Goal: Complete application form

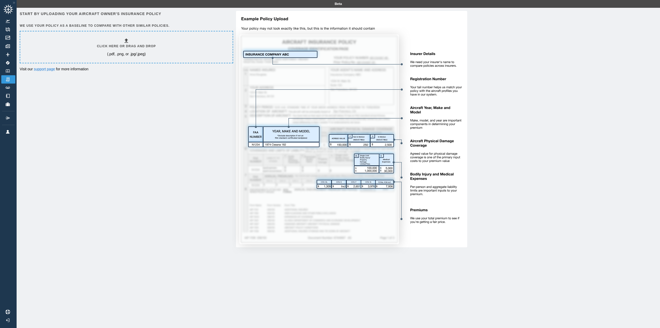
click at [110, 46] on h6 "Click here or drag and drop" at bounding box center [126, 46] width 59 height 5
click at [150, 51] on div "Click here or drag and drop (.pdf, .png, or .jpg/.jpeg)" at bounding box center [126, 47] width 59 height 19
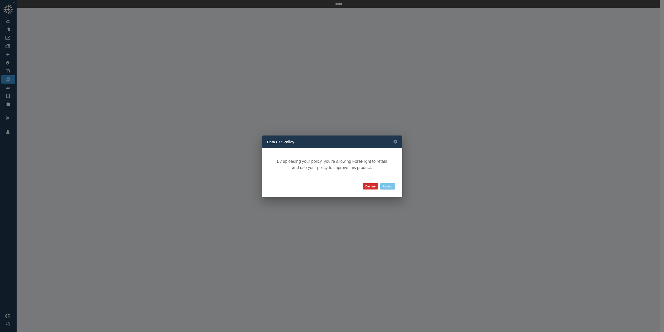
click at [386, 185] on button "Accept" at bounding box center [387, 186] width 15 height 6
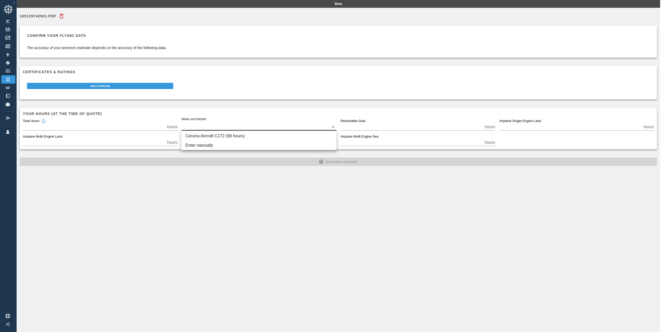
click at [213, 124] on body "Beta 100129742901.pdf Confirm your flying data The accuracy of your premium est…" at bounding box center [332, 166] width 664 height 332
click at [207, 135] on li "Cessna Aircraft C172 (98 hours)" at bounding box center [258, 135] width 155 height 9
type input "****"
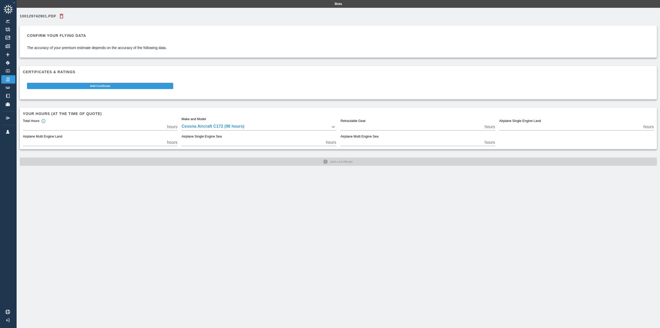
click at [74, 173] on div "100129742901.pdf Confirm your flying data The accuracy of your premium estimate…" at bounding box center [339, 172] width 644 height 328
click at [135, 87] on button "Add Certificate" at bounding box center [100, 86] width 146 height 6
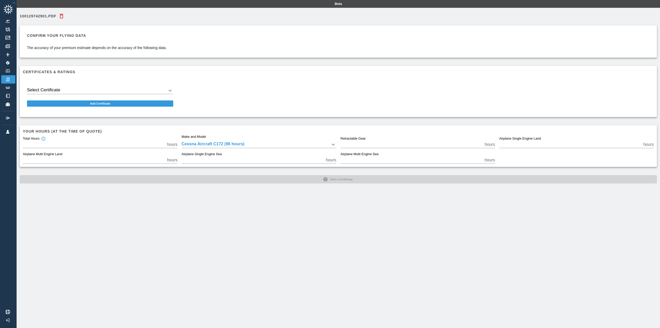
click at [112, 94] on body "Beta 100129742901.pdf Confirm your flying data The accuracy of your premium est…" at bounding box center [330, 164] width 660 height 328
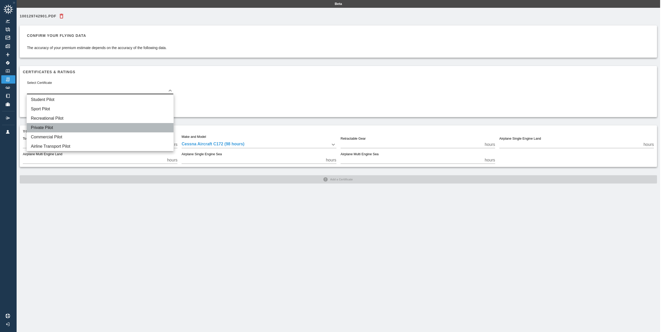
click at [51, 129] on li "Private Pilot" at bounding box center [100, 127] width 147 height 9
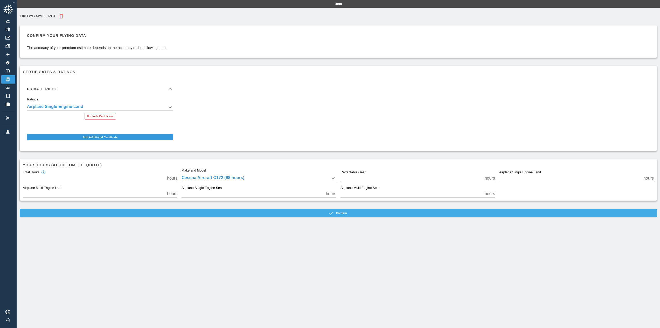
click at [189, 210] on button "Confirm" at bounding box center [338, 213] width 637 height 8
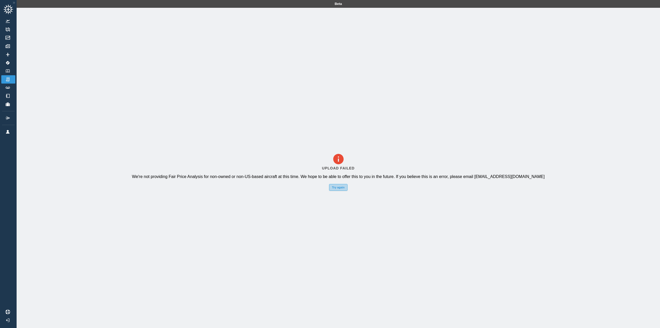
click at [335, 189] on button "Try again" at bounding box center [338, 187] width 18 height 7
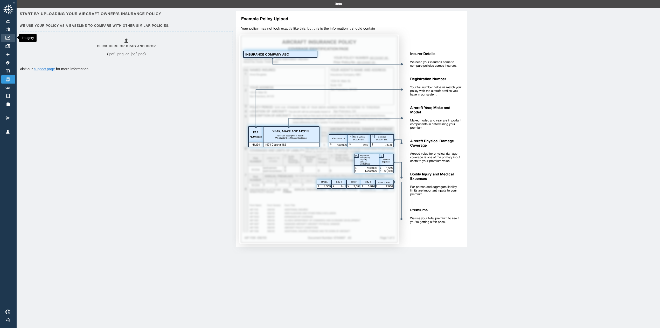
click at [9, 39] on img at bounding box center [8, 38] width 6 height 4
